Goal: Find specific page/section: Find specific page/section

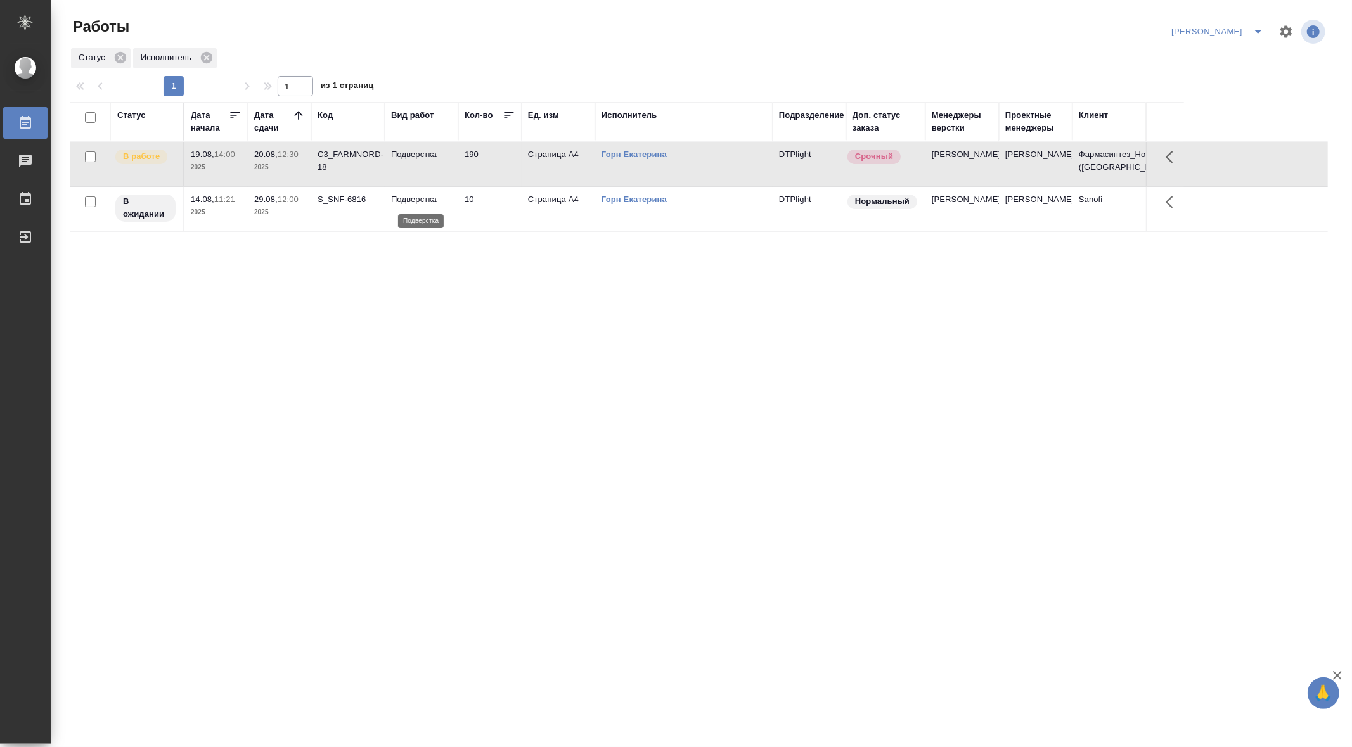
click at [411, 195] on p "Подверстка" at bounding box center [421, 199] width 61 height 13
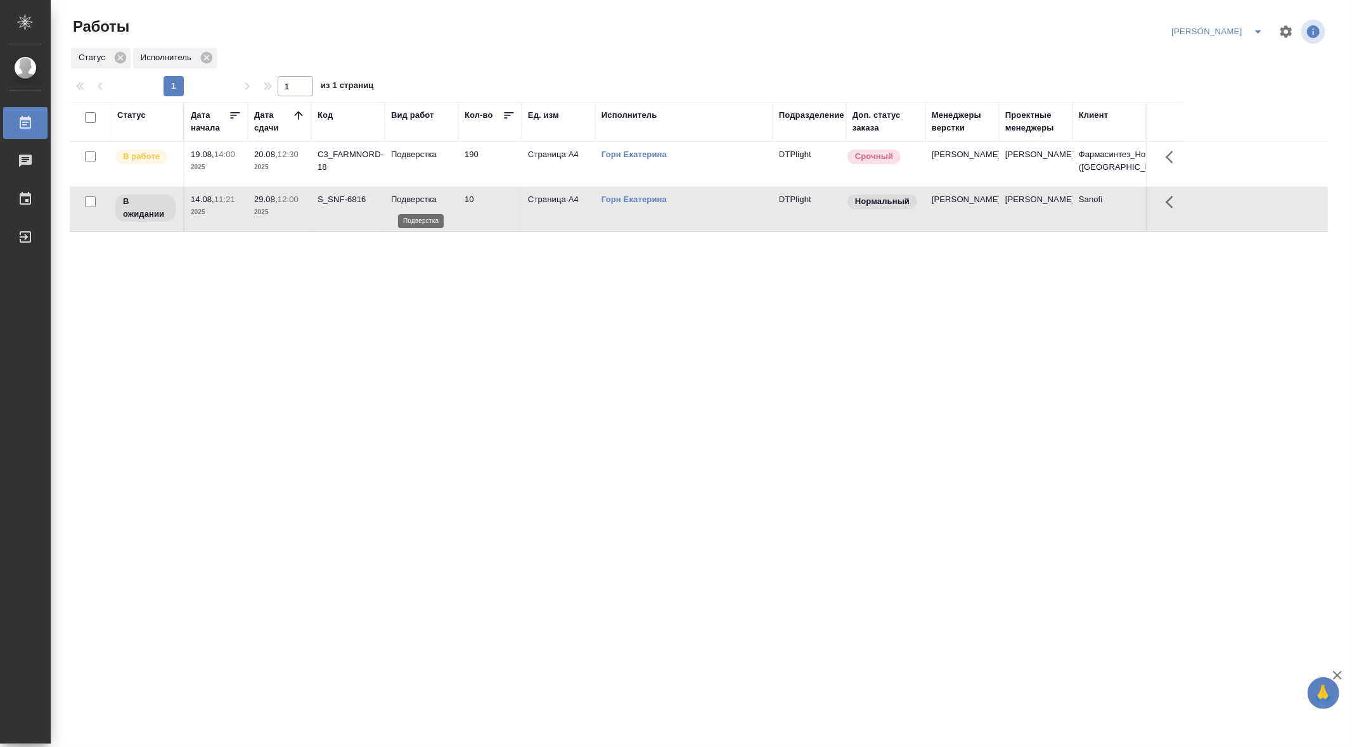
click at [411, 195] on p "Подверстка" at bounding box center [421, 199] width 61 height 13
click at [876, 538] on div "Статус Дата начала Дата сдачи Код Вид работ Кол-во Ед. изм Исполнитель Подразде…" at bounding box center [699, 330] width 1258 height 456
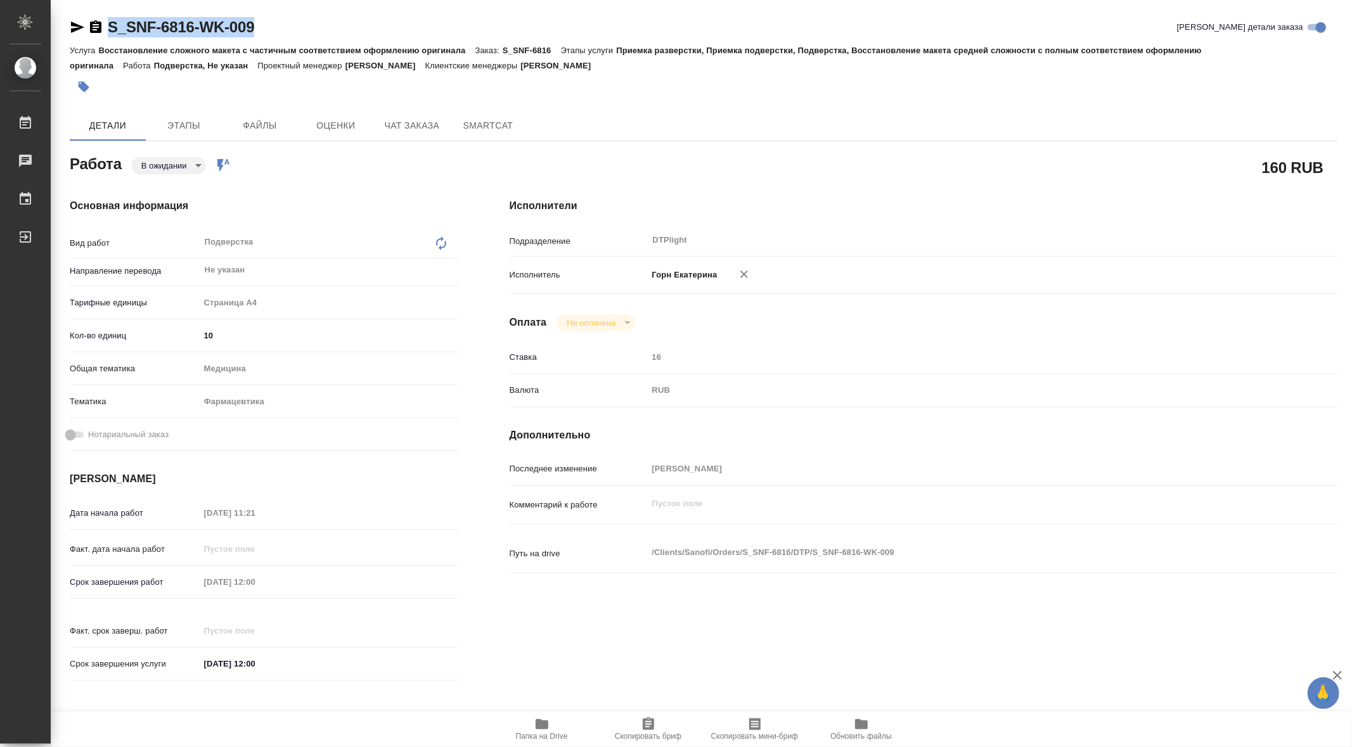
drag, startPoint x: 105, startPoint y: 9, endPoint x: 283, endPoint y: 41, distance: 180.4
click at [283, 41] on div "S_SNF-6816-WK-009 Кратко детали заказа Услуга Восстановление сложного макета с …" at bounding box center [704, 547] width 1282 height 1094
copy link "S_SNF-6816-WK-009"
